Goal: Task Accomplishment & Management: Use online tool/utility

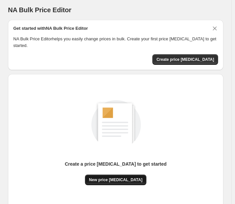
click at [106, 176] on button "New price [MEDICAL_DATA]" at bounding box center [115, 180] width 61 height 11
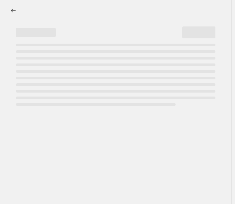
select select "percentage"
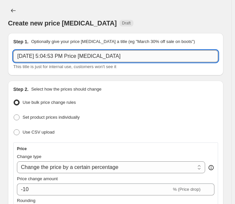
click at [54, 60] on input "[DATE] 5:04:53 PM Price [MEDICAL_DATA]" at bounding box center [115, 56] width 204 height 12
click at [47, 56] on input "[DATE]" at bounding box center [115, 56] width 204 height 12
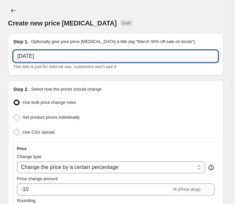
click at [47, 56] on input "[DATE]" at bounding box center [115, 56] width 204 height 12
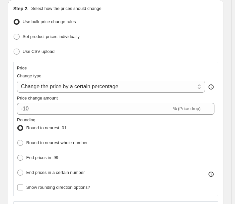
scroll to position [81, 0]
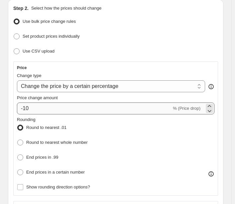
type input "[DATE] Sale"
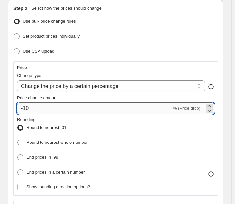
click at [40, 107] on input "-10" at bounding box center [94, 109] width 154 height 12
type input "-1"
type input "-21"
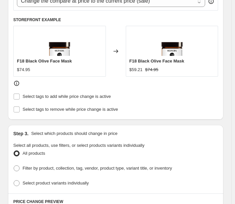
scroll to position [307, 0]
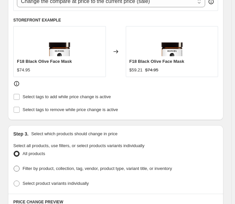
click at [67, 169] on label "Filter by product, collection, tag, vendor, product type, variant title, or inv…" at bounding box center [92, 168] width 158 height 9
click at [14, 166] on input "Filter by product, collection, tag, vendor, product type, variant title, or inv…" at bounding box center [14, 166] width 0 height 0
radio input "true"
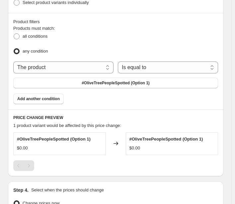
scroll to position [480, 0]
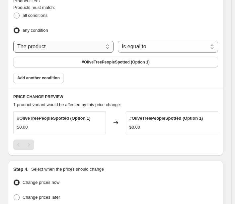
click at [45, 42] on select "The product The product's collection The product's tag The product's vendor The…" at bounding box center [63, 47] width 100 height 12
select select "collection"
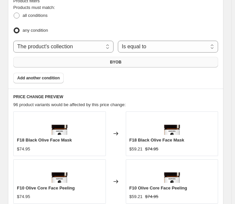
click at [126, 61] on button "BYOB" at bounding box center [115, 62] width 204 height 11
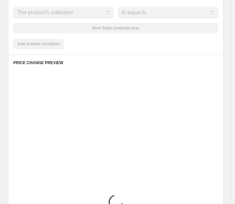
scroll to position [511, 0]
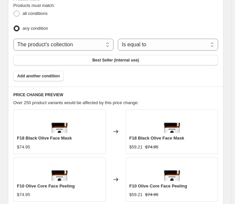
click at [36, 74] on span "Add another condition" at bounding box center [38, 76] width 42 height 5
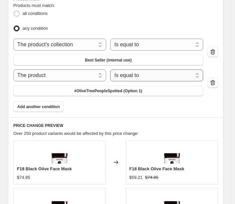
click at [132, 73] on select "Is equal to Is not equal to" at bounding box center [156, 76] width 93 height 12
select select "not_equal"
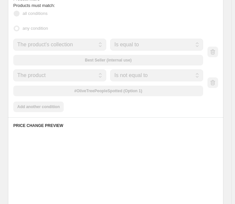
click at [111, 89] on div "The product The product's collection The product's tag The product's vendor The…" at bounding box center [108, 83] width 190 height 27
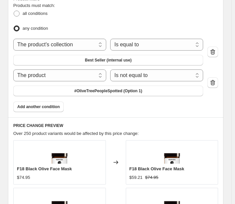
click at [111, 89] on button "#OliveTreePeopleSpotted (Option 1)" at bounding box center [108, 91] width 190 height 11
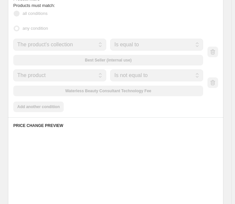
click at [45, 105] on div "Products must match: all conditions any condition The product The product's col…" at bounding box center [115, 57] width 204 height 110
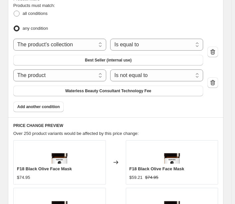
click at [45, 105] on span "Add another condition" at bounding box center [38, 106] width 42 height 5
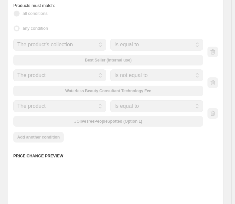
click at [70, 119] on div "The product The product's collection The product's tag The product's vendor The…" at bounding box center [108, 113] width 190 height 27
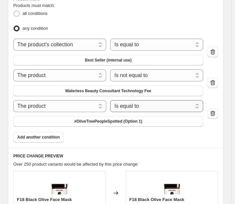
click at [140, 102] on select "Is equal to Is not equal to" at bounding box center [156, 106] width 93 height 12
select select "not_equal"
click at [97, 120] on span "#OliveTreePeopleSpotted (Option 1)" at bounding box center [108, 121] width 68 height 5
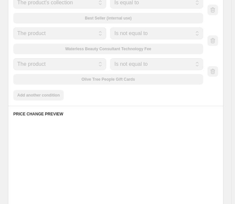
scroll to position [553, 0]
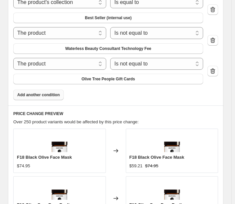
click at [44, 92] on span "Add another condition" at bounding box center [38, 94] width 42 height 5
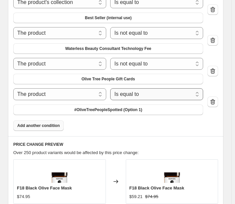
click at [126, 88] on select "Is equal to Is not equal to" at bounding box center [156, 94] width 93 height 12
click at [123, 91] on select "Is equal to Is not equal to" at bounding box center [156, 94] width 93 height 12
select select "not_equal"
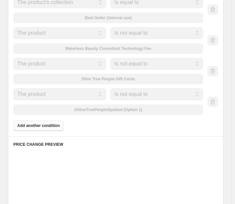
click at [99, 107] on div "The product The product's collection The product's tag The product's vendor The…" at bounding box center [108, 101] width 190 height 27
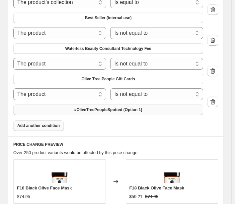
click at [99, 107] on span "#OliveTreePeopleSpotted (Option 1)" at bounding box center [108, 109] width 68 height 5
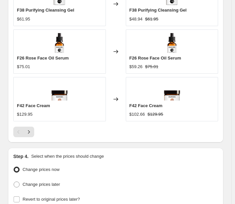
scroll to position [883, 0]
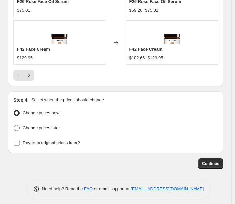
click at [42, 126] on span "Change prices later" at bounding box center [41, 128] width 37 height 5
click at [14, 126] on input "Change prices later" at bounding box center [14, 125] width 0 height 0
radio input "true"
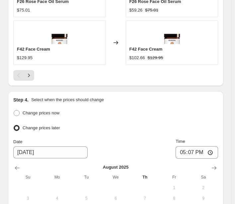
scroll to position [949, 0]
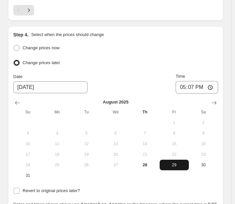
drag, startPoint x: 197, startPoint y: 161, endPoint x: 183, endPoint y: 160, distance: 13.9
click at [183, 160] on tr "24 25 26 27 28 29 30" at bounding box center [115, 165] width 204 height 11
click at [183, 163] on span "29" at bounding box center [174, 165] width 24 height 5
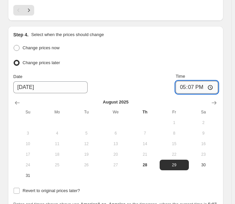
click at [204, 85] on input "17:07" at bounding box center [196, 87] width 42 height 13
click at [186, 85] on input "17:07" at bounding box center [196, 87] width 42 height 13
click at [182, 82] on input "19:12" at bounding box center [196, 87] width 42 height 13
click at [214, 81] on input "19:12" at bounding box center [196, 87] width 42 height 13
click at [113, 77] on div "Date [DATE] Time 12:00" at bounding box center [115, 83] width 204 height 21
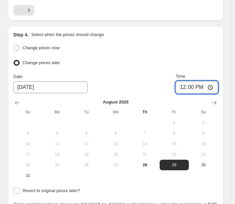
click at [202, 84] on input "12:00" at bounding box center [196, 87] width 42 height 13
click at [211, 82] on input "12:00" at bounding box center [196, 87] width 42 height 13
type input "00:00"
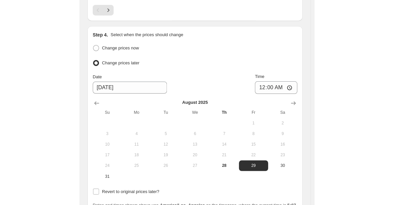
scroll to position [700, 0]
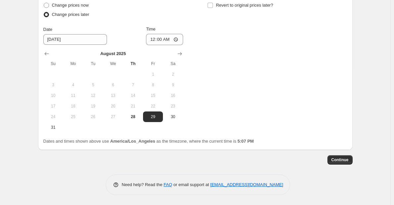
click at [238, 29] on div "Change prices now Change prices later Date [DATE] Time 00:00 [DATE] Su Mo Tu We…" at bounding box center [195, 67] width 304 height 132
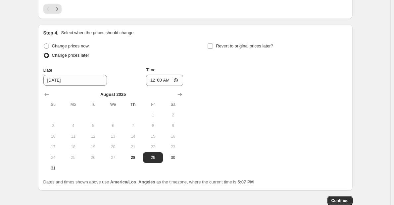
scroll to position [658, 0]
click at [238, 43] on label "Revert to original prices later?" at bounding box center [240, 46] width 66 height 9
click at [213, 44] on input "Revert to original prices later?" at bounding box center [210, 46] width 5 height 5
checkbox input "true"
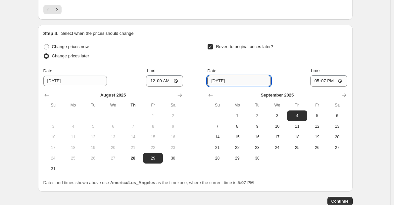
click at [238, 82] on input "[DATE]" at bounding box center [239, 81] width 64 height 11
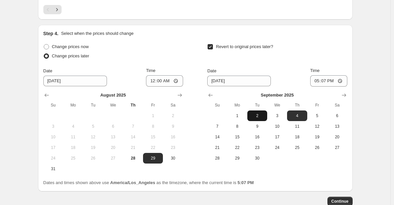
click at [238, 116] on span "2" at bounding box center [257, 115] width 15 height 5
type input "[DATE]"
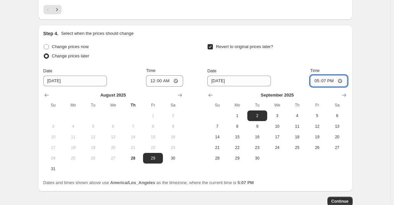
click at [238, 83] on input "17:07" at bounding box center [329, 80] width 37 height 11
type input "00:00"
click at [238, 57] on div "Revert to original prices later?" at bounding box center [277, 52] width 140 height 20
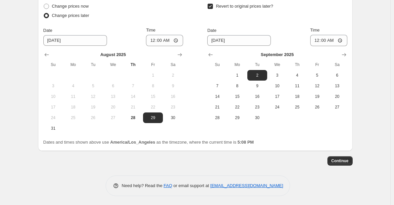
scroll to position [700, 0]
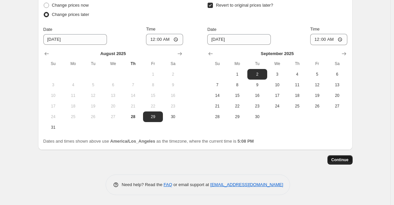
click at [238, 160] on span "Continue" at bounding box center [340, 159] width 17 height 5
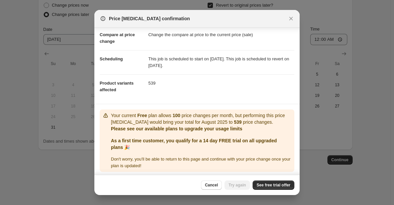
scroll to position [33, 0]
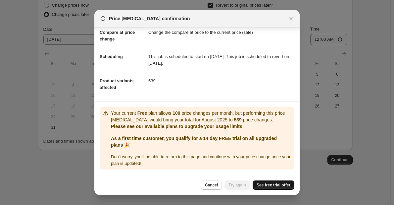
click at [238, 183] on span "See free trial offer" at bounding box center [274, 184] width 34 height 5
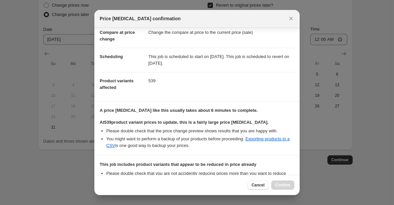
scroll to position [109, 0]
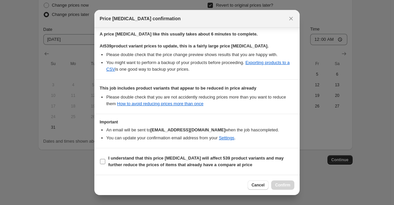
click at [143, 162] on b "I understand that this price [MEDICAL_DATA] will affect 539 product variants an…" at bounding box center [196, 161] width 176 height 12
click at [105, 162] on input "I understand that this price [MEDICAL_DATA] will affect 539 product variants an…" at bounding box center [102, 161] width 5 height 5
checkbox input "true"
click at [238, 186] on span "Confirm" at bounding box center [282, 184] width 15 height 5
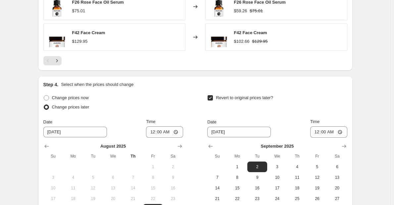
scroll to position [670, 0]
